Goal: Navigation & Orientation: Find specific page/section

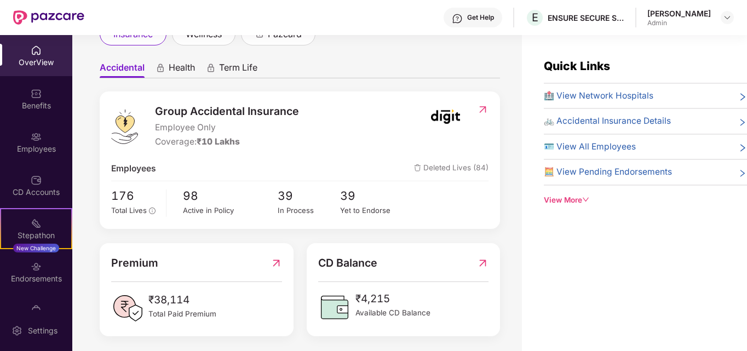
scroll to position [87, 0]
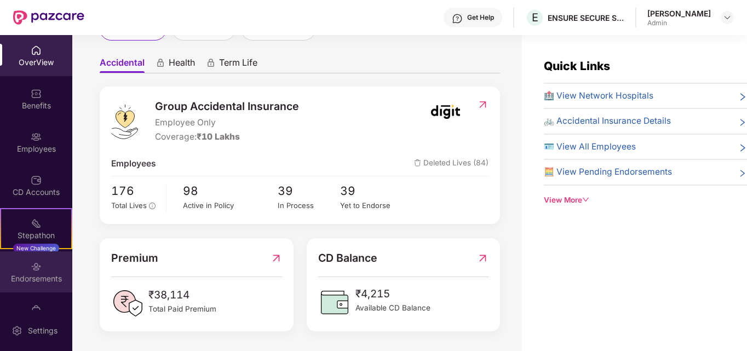
click at [41, 272] on div "Endorsements" at bounding box center [36, 271] width 72 height 41
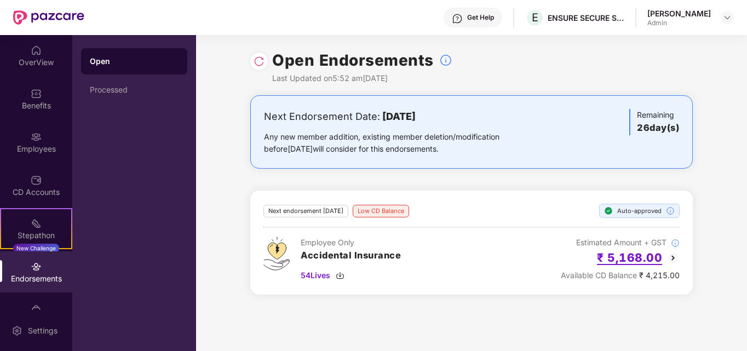
click at [633, 262] on h2 "₹ 5,168.00" at bounding box center [629, 258] width 65 height 18
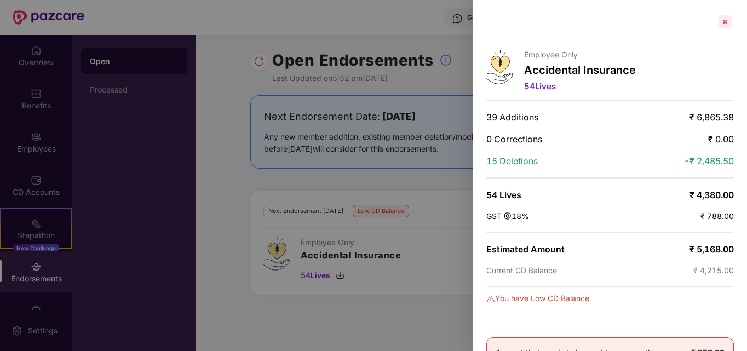
click at [725, 20] on div at bounding box center [725, 22] width 18 height 18
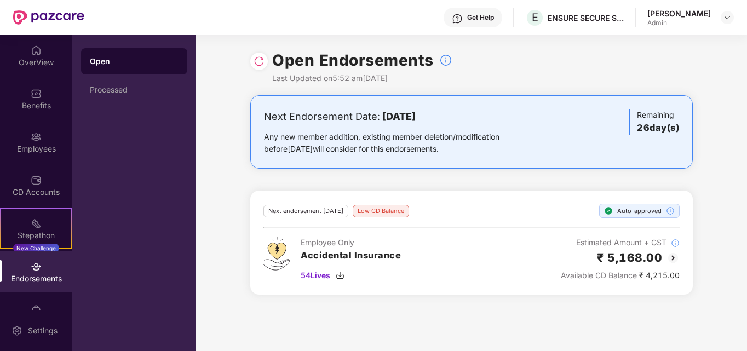
click at [518, 280] on div "Employee Only Accidental Insurance 54 Lives Estimated Amount + GST ₹ 5,168.00 A…" at bounding box center [471, 259] width 416 height 45
click at [36, 47] on img at bounding box center [36, 50] width 11 height 11
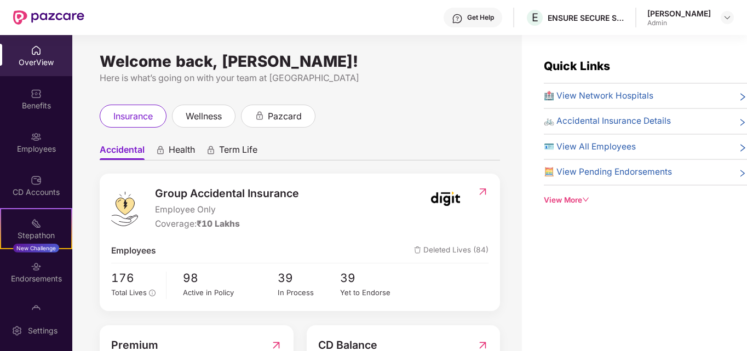
scroll to position [87, 0]
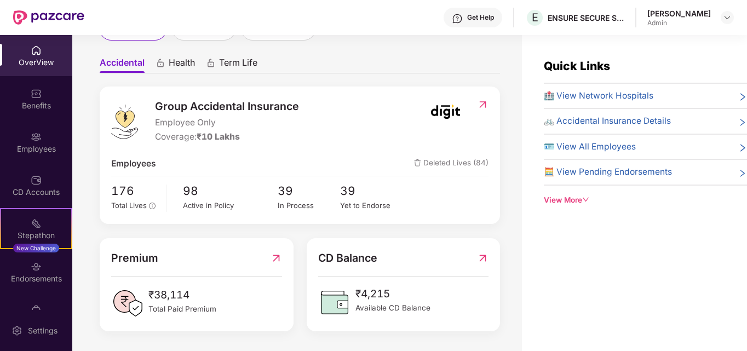
click at [369, 294] on span "₹4,215" at bounding box center [392, 294] width 75 height 16
click at [37, 58] on div "OverView" at bounding box center [36, 62] width 72 height 11
click at [462, 212] on div "176 Total Lives 98 Active in Policy 39 In Process 39 Yet to Endorse" at bounding box center [299, 197] width 377 height 31
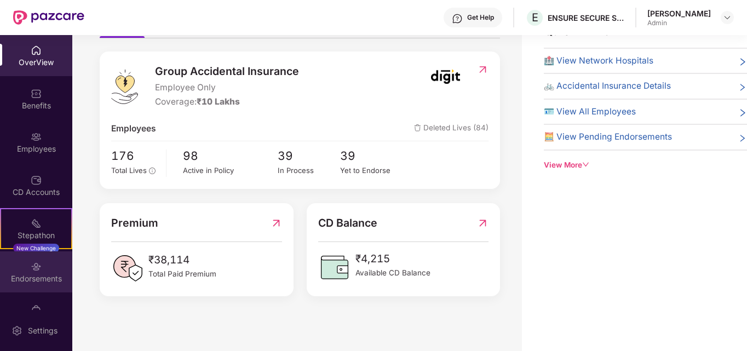
click at [35, 274] on div "Endorsements" at bounding box center [36, 278] width 72 height 11
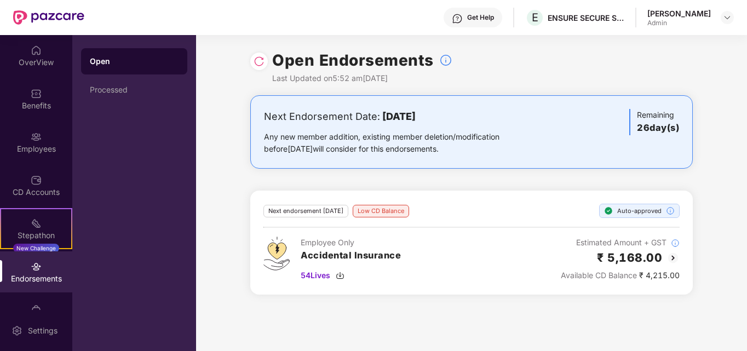
click at [381, 214] on div "Low CD Balance" at bounding box center [381, 211] width 56 height 13
click at [330, 209] on div "Next endorsement [DATE]" at bounding box center [305, 211] width 85 height 13
click at [31, 56] on div "OverView" at bounding box center [36, 55] width 72 height 41
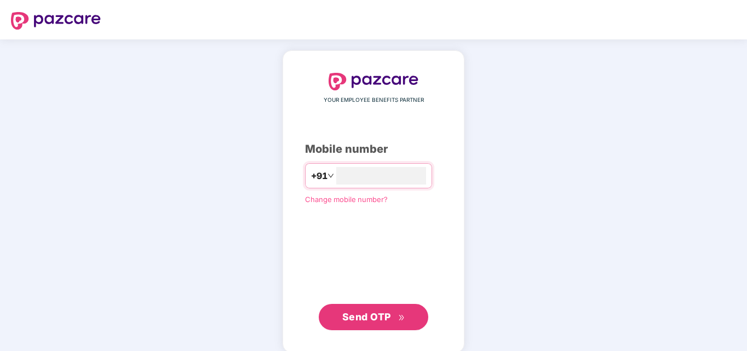
click at [389, 314] on span "Send OTP" at bounding box center [366, 317] width 49 height 12
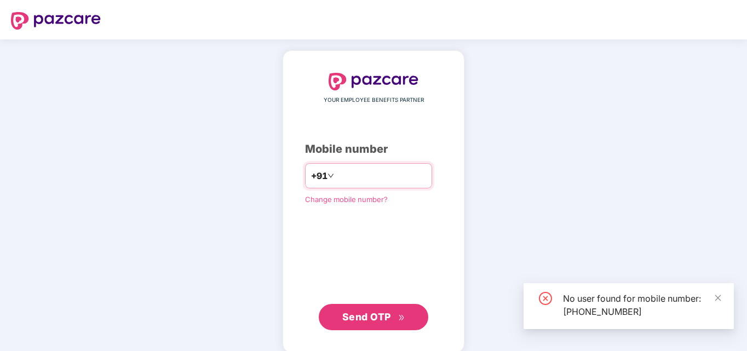
click at [347, 175] on input "**********" at bounding box center [381, 176] width 90 height 18
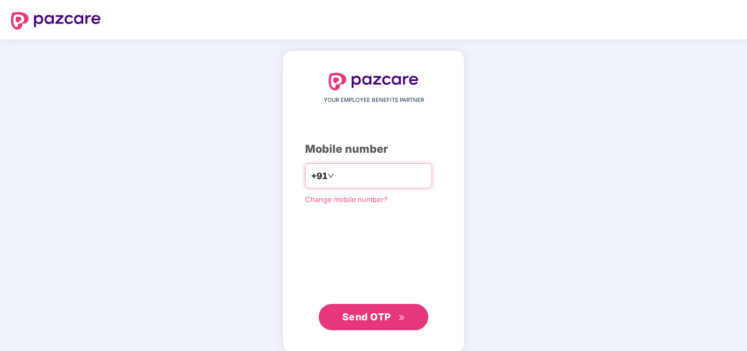
type input "**********"
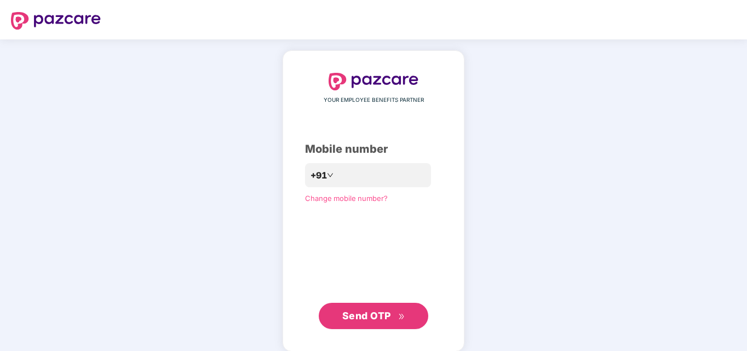
click at [374, 317] on span "Send OTP" at bounding box center [366, 316] width 49 height 12
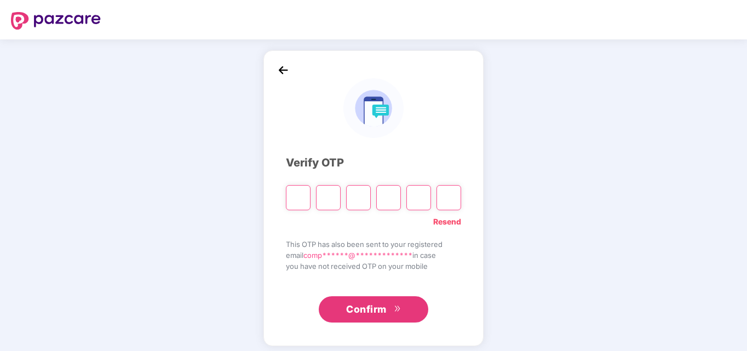
type input "*"
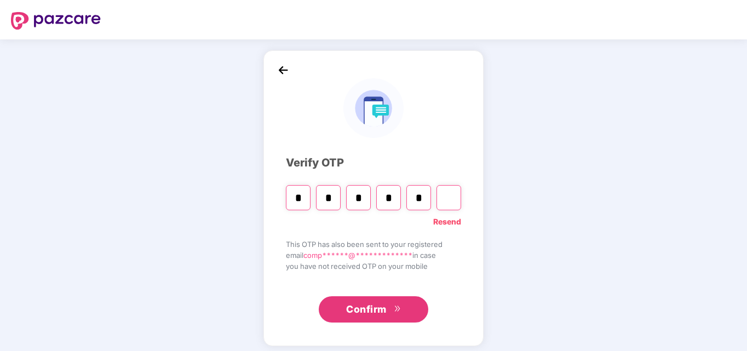
type input "*"
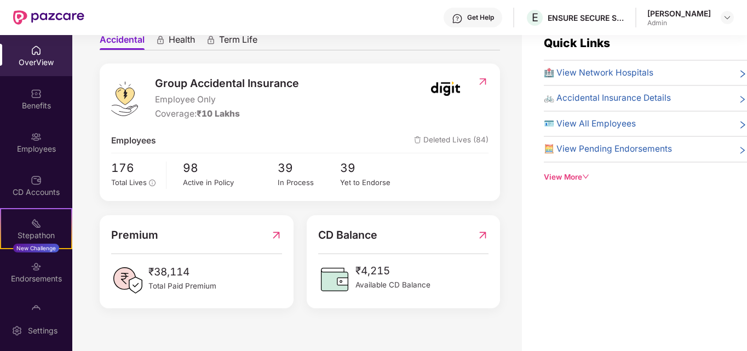
scroll to position [35, 0]
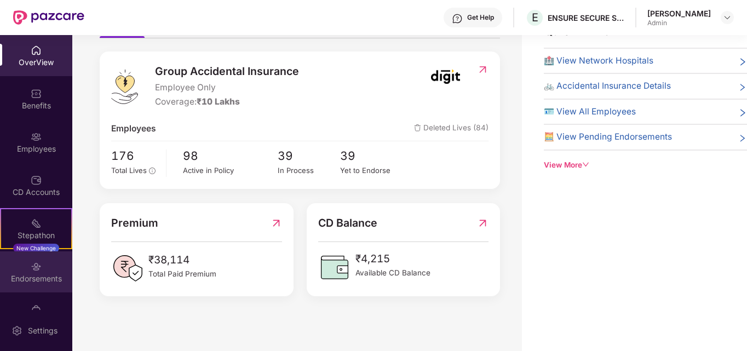
click at [37, 277] on div "Endorsements" at bounding box center [36, 278] width 72 height 11
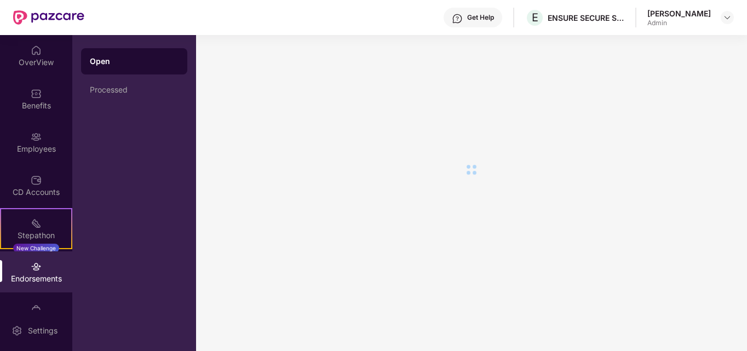
scroll to position [0, 0]
